Goal: Task Accomplishment & Management: Use online tool/utility

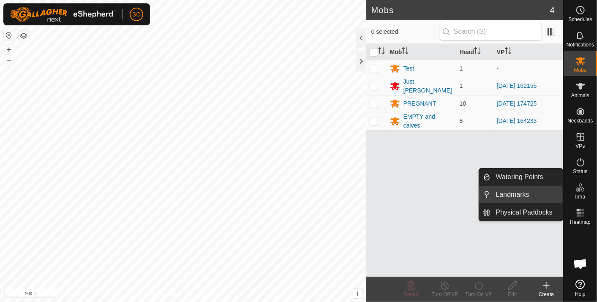
click at [514, 193] on link "Landmarks" at bounding box center [527, 194] width 72 height 17
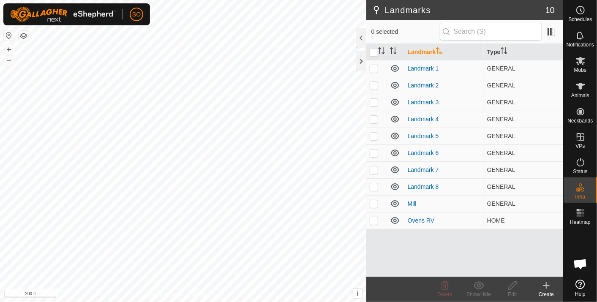
click at [545, 282] on icon at bounding box center [546, 285] width 10 height 10
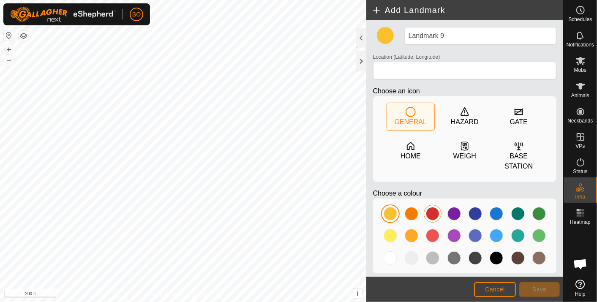
click at [432, 207] on div at bounding box center [433, 214] width 14 height 14
type input "38.490147, -122.022604"
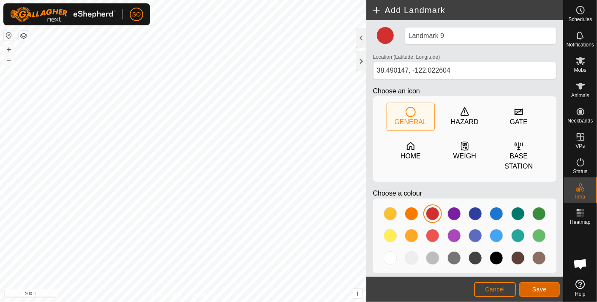
click at [530, 285] on button "Save" at bounding box center [539, 289] width 41 height 15
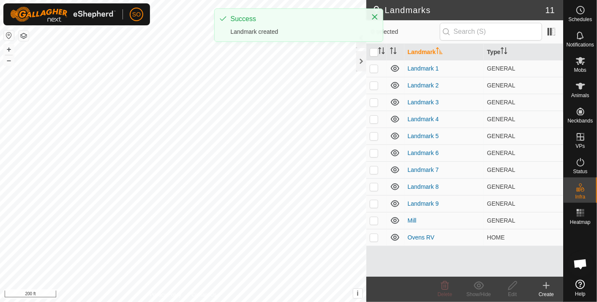
click at [546, 286] on icon at bounding box center [546, 286] width 6 height 0
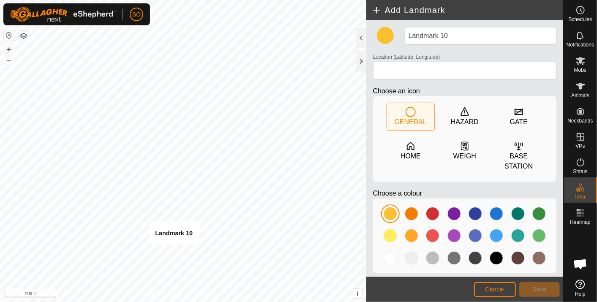
type input "38.488116, -122.023887"
click at [531, 285] on button "Save" at bounding box center [539, 289] width 41 height 15
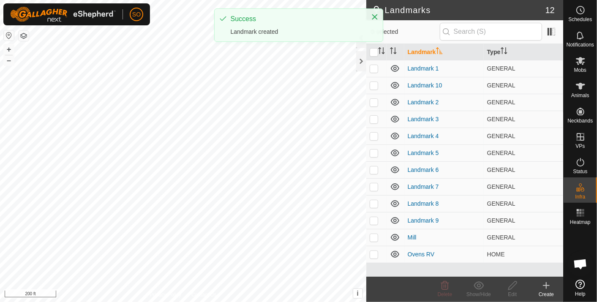
click at [546, 283] on icon at bounding box center [546, 286] width 0 height 6
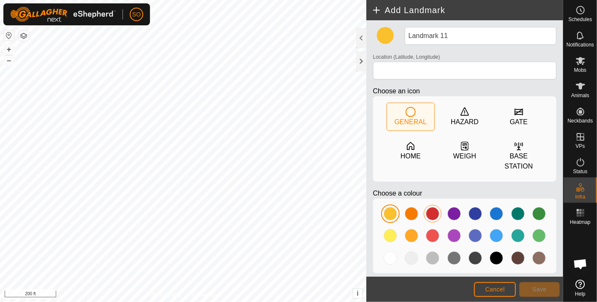
click at [433, 207] on div at bounding box center [433, 214] width 14 height 14
type input "38.489881, -122.022765"
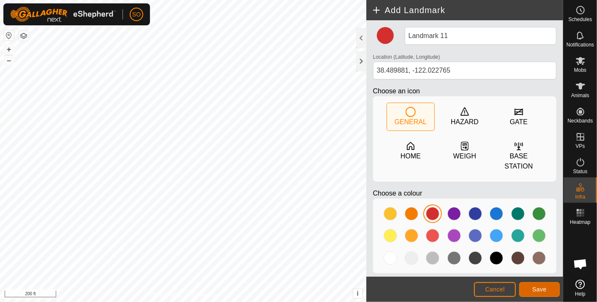
click at [538, 285] on button "Save" at bounding box center [539, 289] width 41 height 15
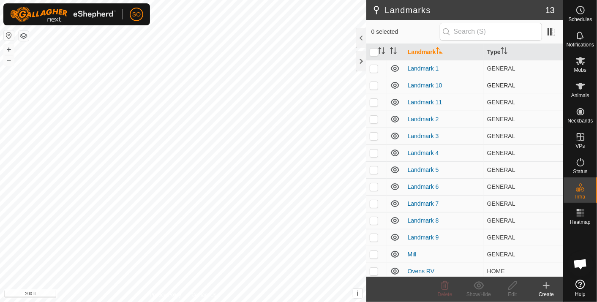
click at [372, 84] on p-checkbox at bounding box center [374, 85] width 8 height 7
checkbox input "true"
click at [514, 283] on icon at bounding box center [512, 285] width 11 height 10
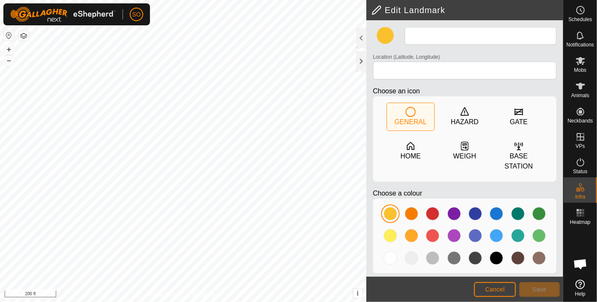
type input "Landmark 10"
type input "38.488116, -122.023887"
click at [431, 207] on div at bounding box center [433, 214] width 14 height 14
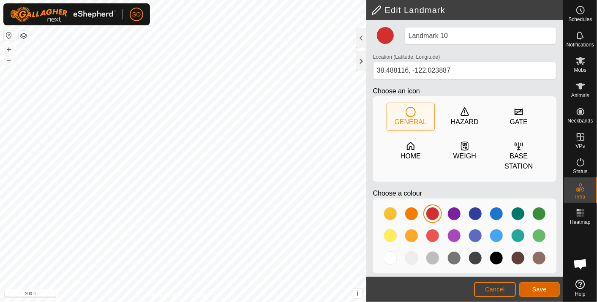
click at [537, 285] on button "Save" at bounding box center [539, 289] width 41 height 15
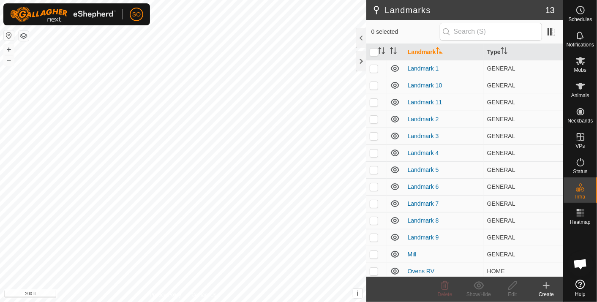
click at [546, 284] on icon at bounding box center [546, 286] width 0 height 6
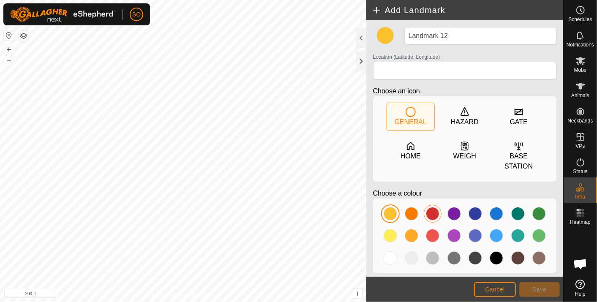
click at [432, 207] on div at bounding box center [433, 214] width 14 height 14
type input "38.489598, -122.022948"
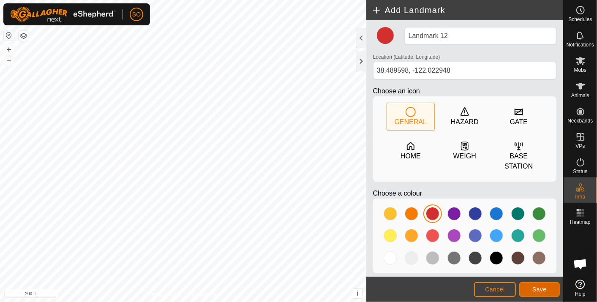
click at [550, 289] on button "Save" at bounding box center [539, 289] width 41 height 15
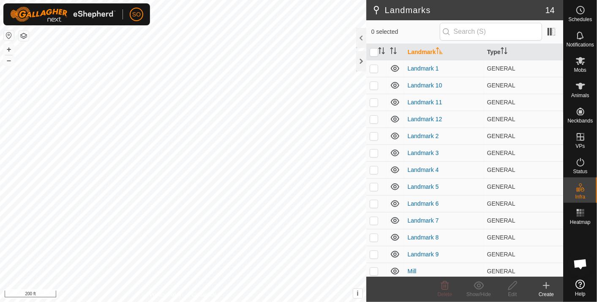
click at [546, 283] on icon at bounding box center [546, 286] width 0 height 6
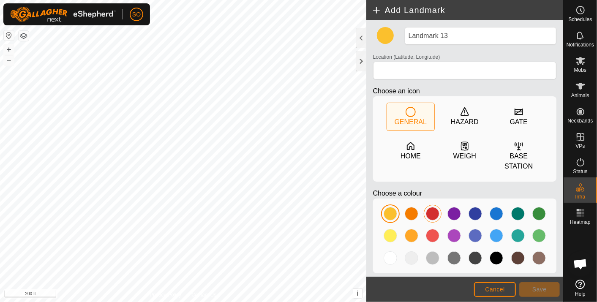
click at [433, 207] on div at bounding box center [433, 214] width 14 height 14
type input "38.489308, -122.023126"
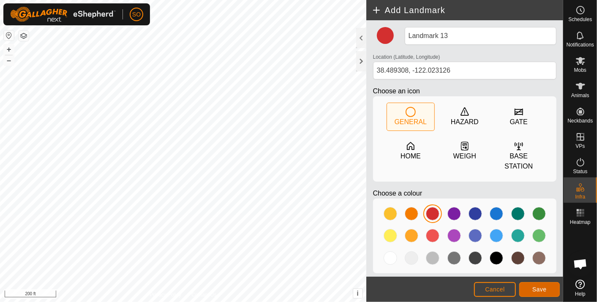
click at [536, 287] on span "Save" at bounding box center [539, 289] width 14 height 7
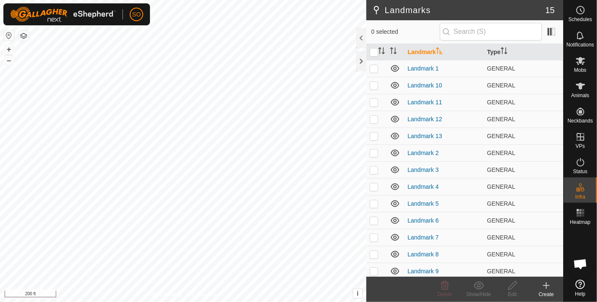
click at [548, 284] on icon at bounding box center [546, 285] width 10 height 10
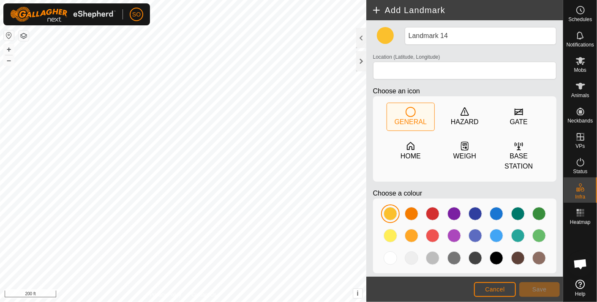
drag, startPoint x: 435, startPoint y: 205, endPoint x: 421, endPoint y: 201, distance: 14.4
click at [433, 207] on div at bounding box center [433, 214] width 14 height 14
type input "38.489055, -122.023318"
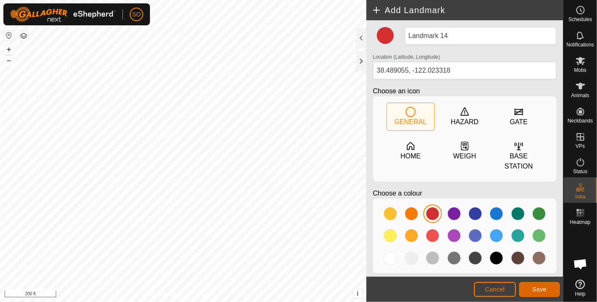
click at [544, 289] on span "Save" at bounding box center [539, 289] width 14 height 7
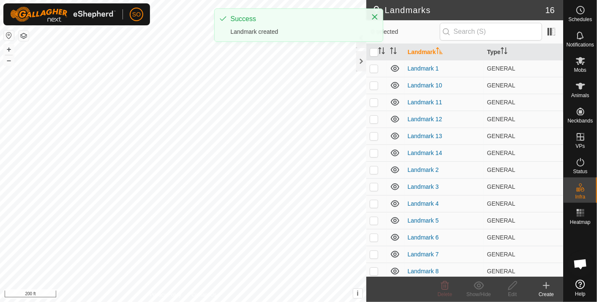
click at [546, 283] on icon at bounding box center [546, 286] width 0 height 6
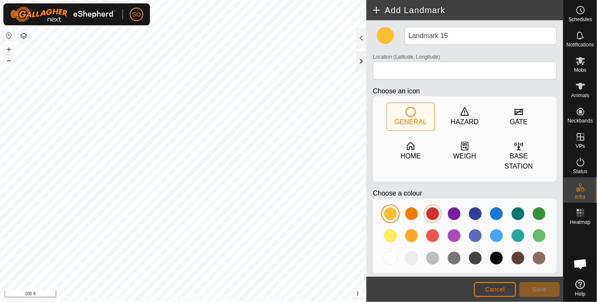
click at [432, 207] on div at bounding box center [433, 214] width 14 height 14
type input "38.488845, -122.023445"
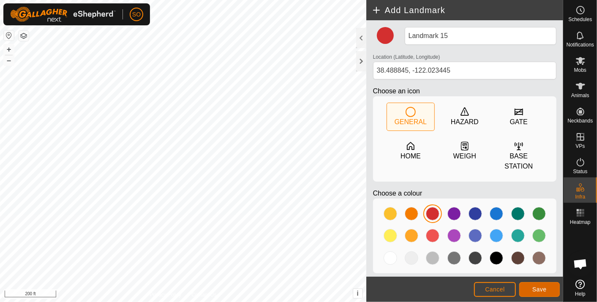
click at [538, 287] on span "Save" at bounding box center [539, 289] width 14 height 7
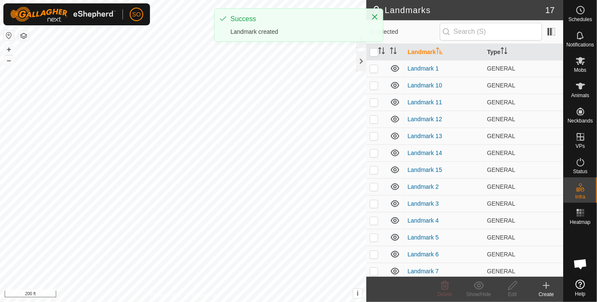
click at [547, 283] on icon at bounding box center [546, 285] width 10 height 10
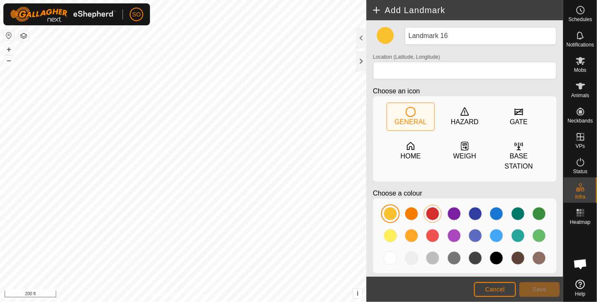
click at [433, 207] on div at bounding box center [433, 214] width 14 height 14
type input "38.488609, -122.023594"
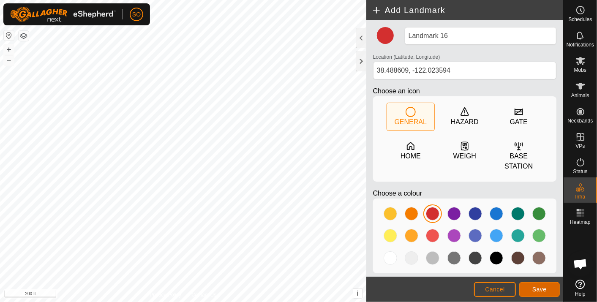
click at [539, 288] on span "Save" at bounding box center [539, 289] width 14 height 7
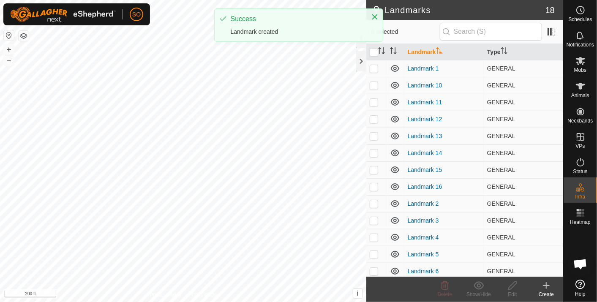
click at [547, 285] on icon at bounding box center [546, 285] width 10 height 10
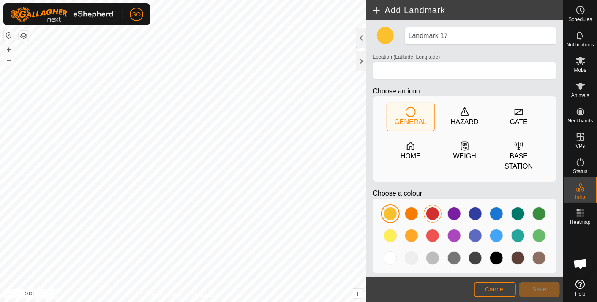
click at [431, 207] on div at bounding box center [433, 214] width 14 height 14
type input "38.488402, -122.023730"
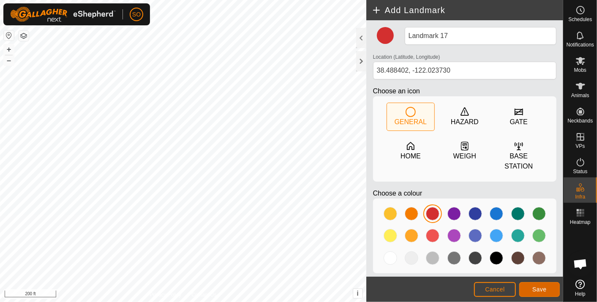
click at [546, 288] on button "Save" at bounding box center [539, 289] width 41 height 15
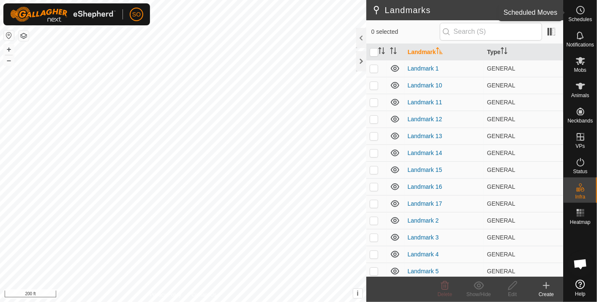
click at [580, 11] on icon at bounding box center [580, 10] width 10 height 10
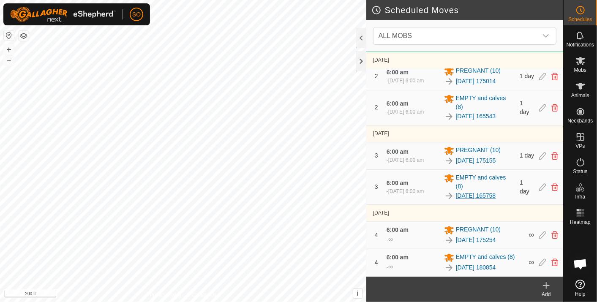
scroll to position [197, 0]
click at [173, 302] on html "SO Schedules Notifications Mobs Animals Neckbands VPs Status Infra Heatmap Help…" at bounding box center [298, 151] width 597 height 302
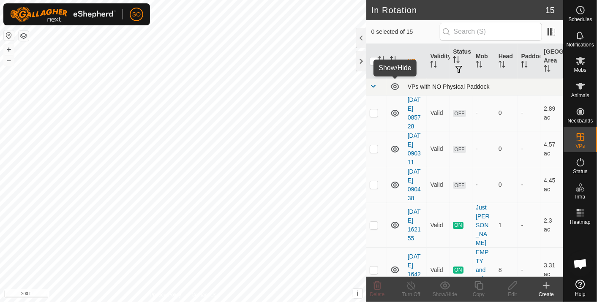
click at [394, 84] on icon at bounding box center [395, 87] width 10 height 10
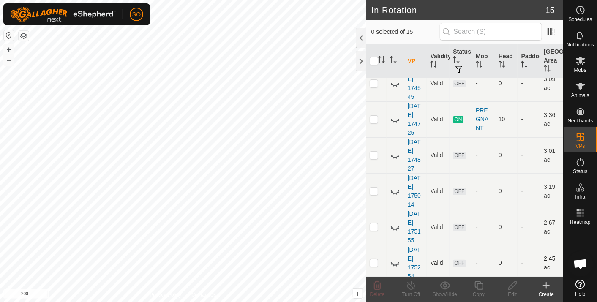
scroll to position [317, 0]
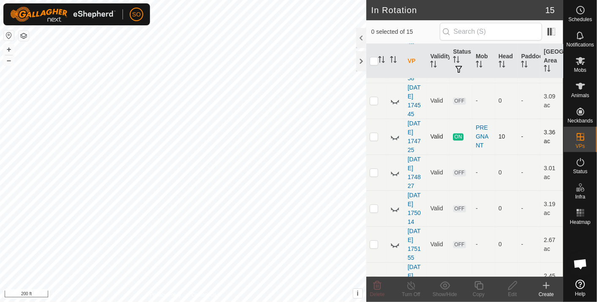
click at [393, 132] on icon at bounding box center [395, 137] width 10 height 10
click at [392, 168] on icon at bounding box center [395, 173] width 10 height 10
click at [394, 132] on icon at bounding box center [395, 137] width 10 height 10
click at [394, 204] on icon at bounding box center [395, 209] width 10 height 10
click at [394, 168] on icon at bounding box center [395, 173] width 10 height 10
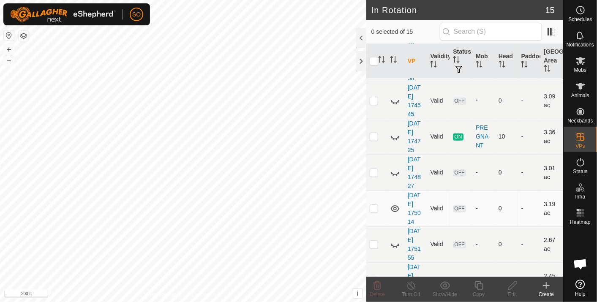
click at [395, 239] on icon at bounding box center [395, 244] width 10 height 10
click at [394, 205] on icon at bounding box center [395, 208] width 8 height 7
click at [394, 239] on icon at bounding box center [395, 244] width 10 height 10
click at [394, 275] on icon at bounding box center [395, 280] width 10 height 10
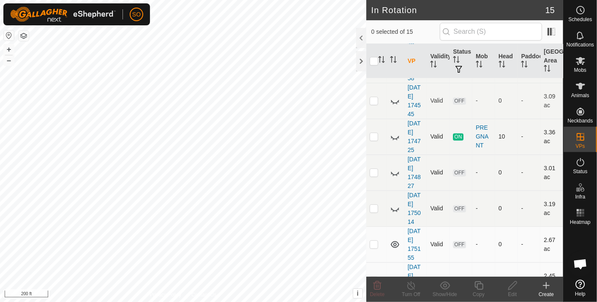
click at [394, 239] on icon at bounding box center [395, 244] width 10 height 10
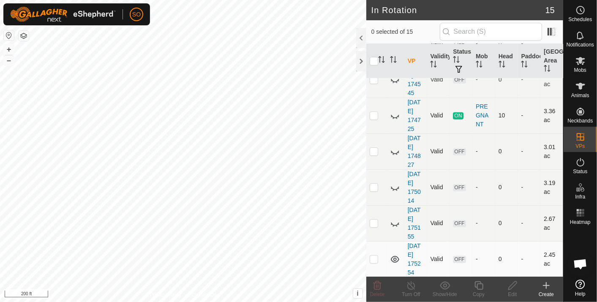
scroll to position [364, 0]
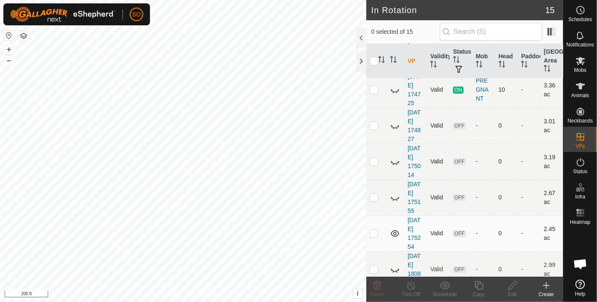
click at [394, 228] on icon at bounding box center [395, 233] width 10 height 10
click at [391, 269] on icon at bounding box center [395, 270] width 8 height 3
click at [392, 264] on icon at bounding box center [395, 269] width 10 height 10
click at [391, 264] on icon at bounding box center [395, 269] width 10 height 10
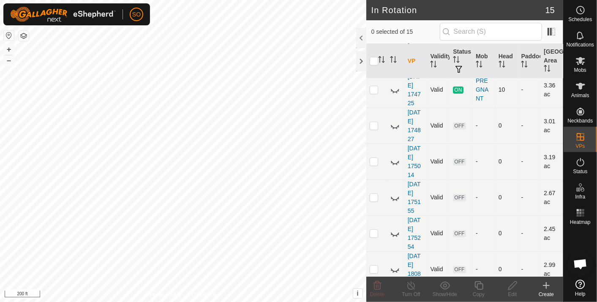
click at [392, 264] on icon at bounding box center [395, 269] width 10 height 10
click at [395, 264] on icon at bounding box center [395, 269] width 10 height 10
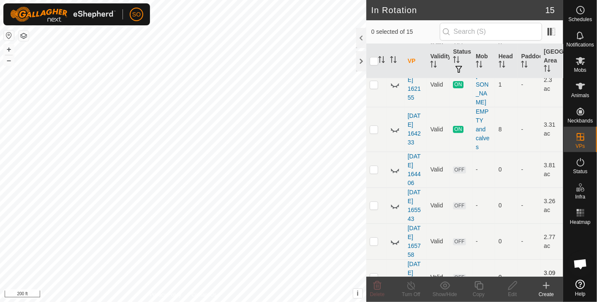
scroll to position [94, 0]
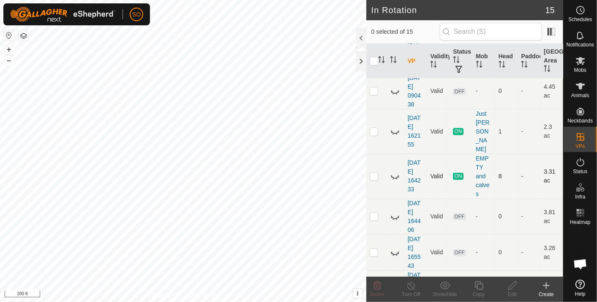
click at [394, 171] on icon at bounding box center [395, 176] width 10 height 10
click at [396, 212] on icon at bounding box center [395, 217] width 10 height 10
click at [394, 171] on icon at bounding box center [395, 176] width 10 height 10
click at [395, 248] on icon at bounding box center [395, 253] width 10 height 10
click at [394, 213] on icon at bounding box center [395, 216] width 8 height 7
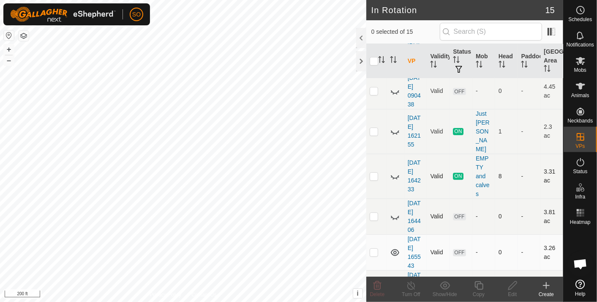
click at [395, 171] on icon at bounding box center [395, 176] width 10 height 10
click at [393, 171] on icon at bounding box center [395, 176] width 10 height 10
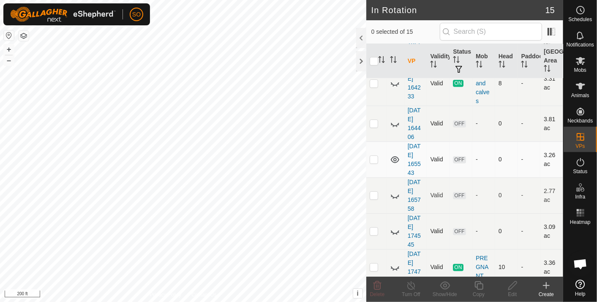
scroll to position [188, 0]
click at [394, 190] on icon at bounding box center [395, 195] width 10 height 10
click at [394, 154] on icon at bounding box center [395, 159] width 10 height 10
click at [396, 226] on icon at bounding box center [395, 231] width 10 height 10
click at [395, 190] on icon at bounding box center [395, 195] width 10 height 10
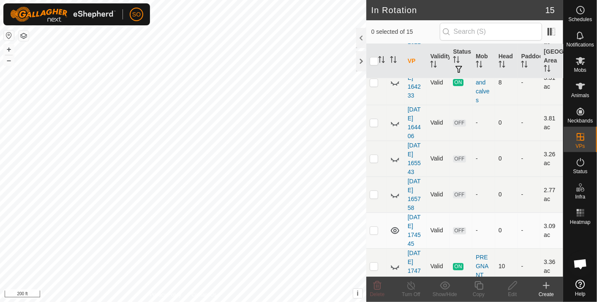
click at [393, 226] on icon at bounding box center [395, 231] width 10 height 10
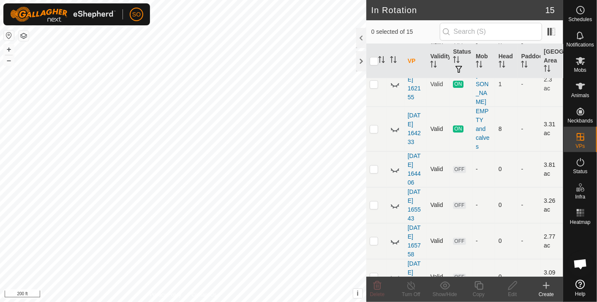
scroll to position [0, 0]
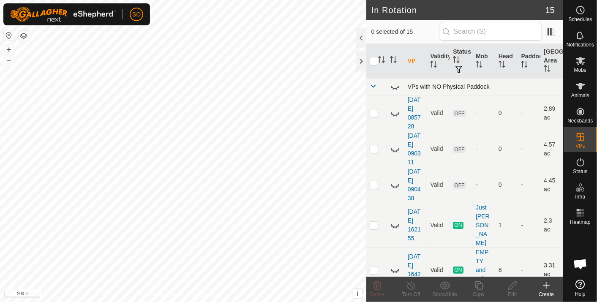
click at [394, 265] on icon at bounding box center [395, 270] width 10 height 10
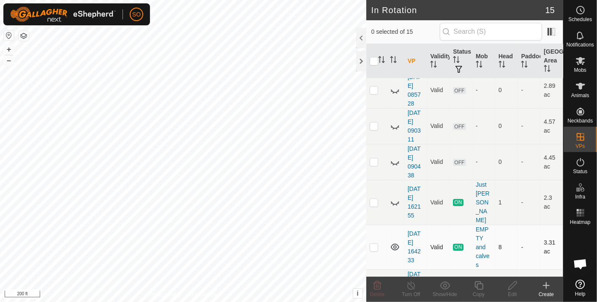
scroll to position [94, 0]
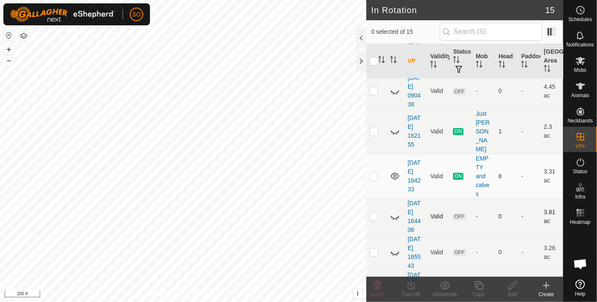
click at [394, 212] on icon at bounding box center [395, 217] width 10 height 10
click at [394, 171] on icon at bounding box center [395, 176] width 10 height 10
click at [394, 248] on icon at bounding box center [395, 253] width 10 height 10
click at [394, 213] on icon at bounding box center [395, 216] width 8 height 7
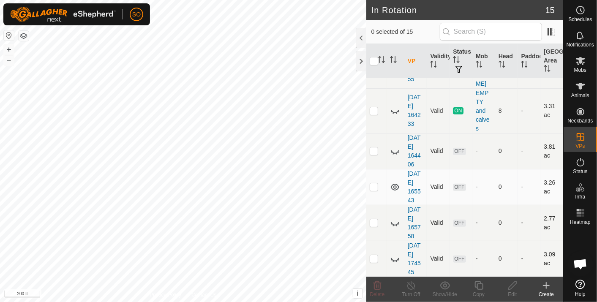
scroll to position [188, 0]
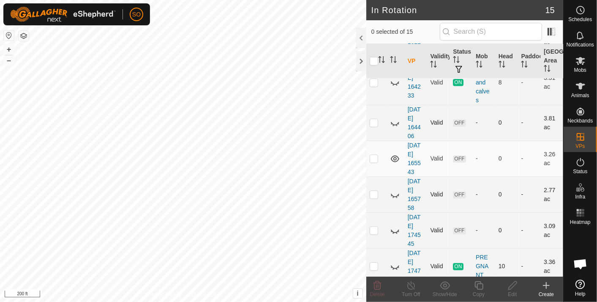
click at [394, 190] on icon at bounding box center [395, 195] width 10 height 10
click at [393, 154] on icon at bounding box center [395, 159] width 10 height 10
click at [393, 226] on icon at bounding box center [395, 231] width 10 height 10
click at [582, 9] on icon at bounding box center [580, 10] width 10 height 10
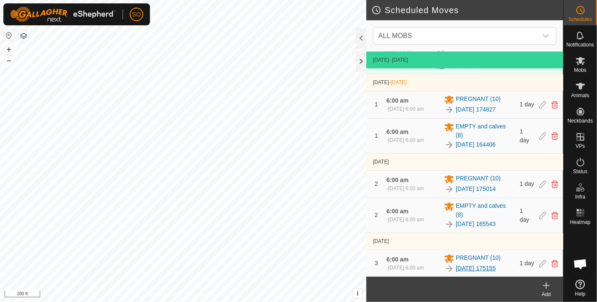
scroll to position [197, 0]
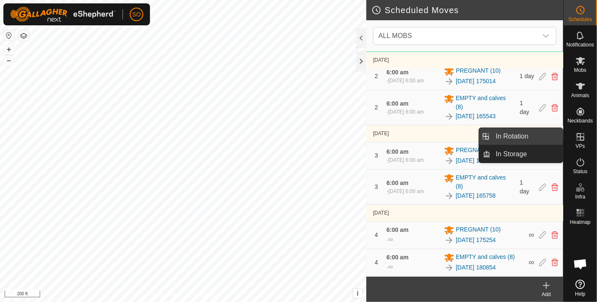
click at [514, 133] on link "In Rotation" at bounding box center [527, 136] width 72 height 17
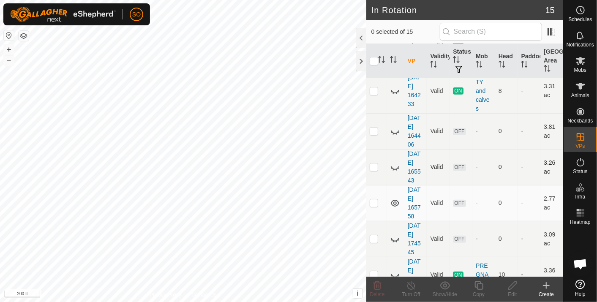
scroll to position [176, 0]
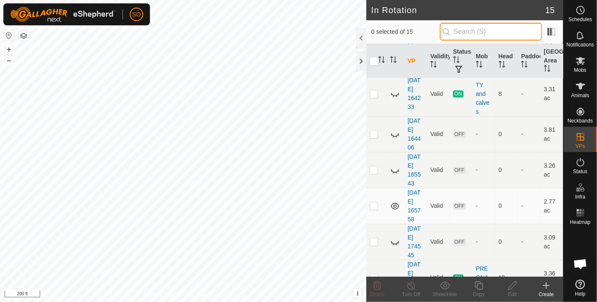
click at [474, 31] on input "text" at bounding box center [491, 32] width 102 height 18
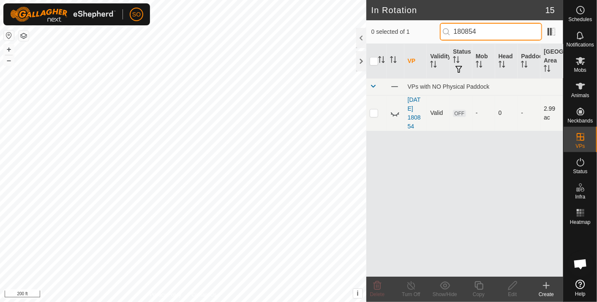
type input "180854"
click at [393, 112] on icon at bounding box center [395, 113] width 10 height 10
click at [393, 112] on icon at bounding box center [395, 113] width 8 height 7
click at [581, 9] on icon at bounding box center [580, 10] width 10 height 10
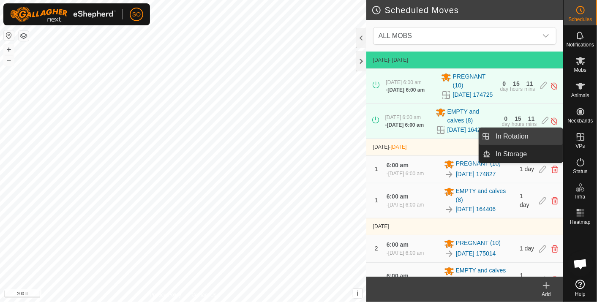
click at [521, 135] on link "In Rotation" at bounding box center [527, 136] width 72 height 17
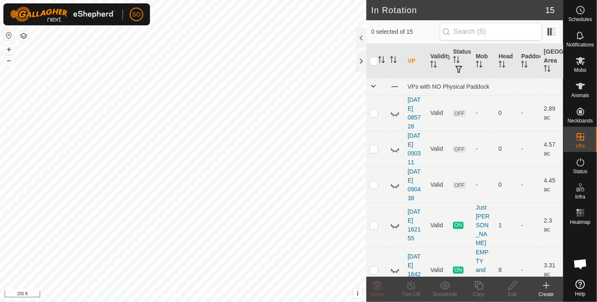
click at [547, 284] on icon at bounding box center [546, 285] width 10 height 10
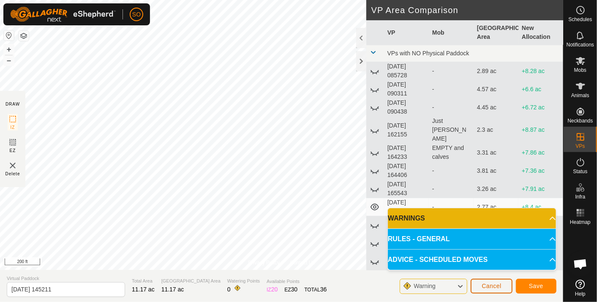
click at [489, 285] on span "Cancel" at bounding box center [491, 286] width 20 height 7
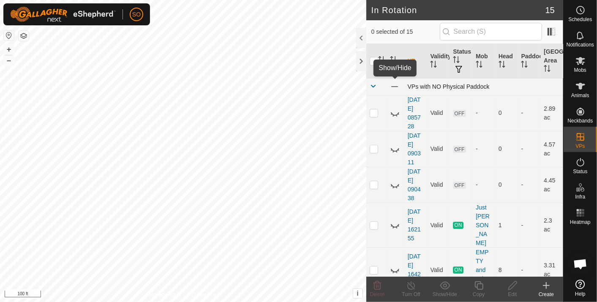
click at [396, 84] on span at bounding box center [394, 86] width 9 height 9
click at [393, 86] on icon at bounding box center [395, 87] width 10 height 10
click at [547, 285] on icon at bounding box center [546, 285] width 10 height 10
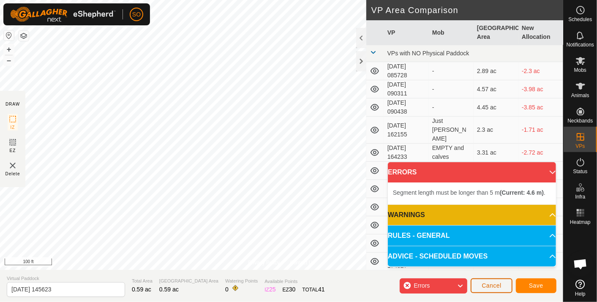
click at [495, 281] on button "Cancel" at bounding box center [492, 285] width 42 height 15
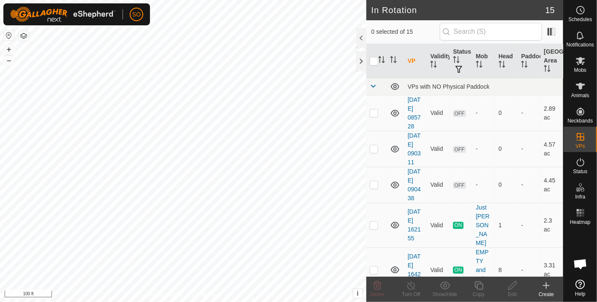
click at [547, 283] on icon at bounding box center [546, 285] width 10 height 10
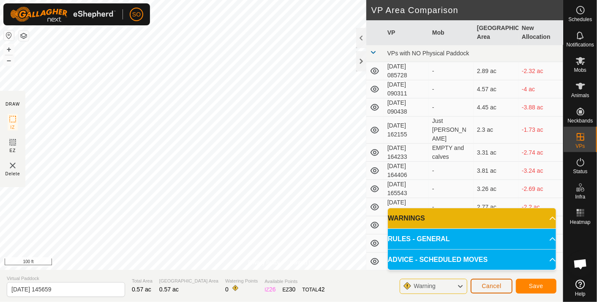
click at [494, 282] on button "Cancel" at bounding box center [492, 286] width 42 height 15
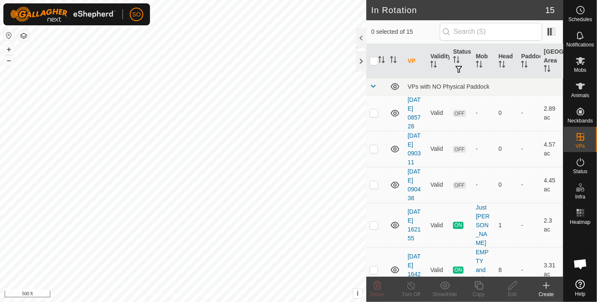
click at [545, 285] on icon at bounding box center [546, 285] width 10 height 10
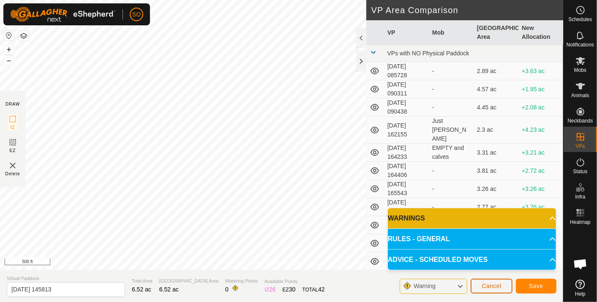
click at [491, 283] on span "Cancel" at bounding box center [491, 286] width 20 height 7
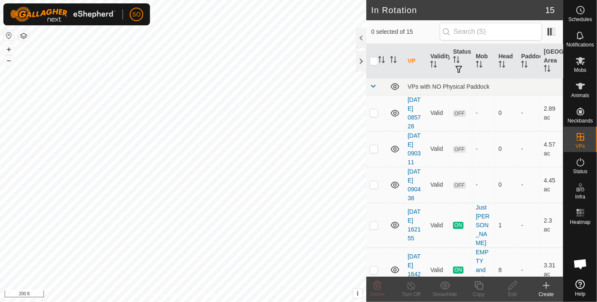
click at [207, 302] on html "SO Schedules Notifications Mobs Animals Neckbands VPs Status Infra Heatmap Help…" at bounding box center [298, 151] width 597 height 302
